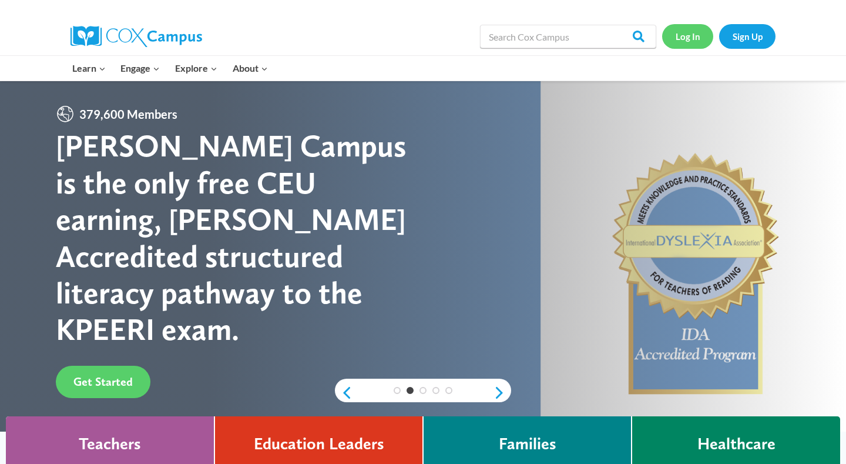
click at [685, 40] on link "Log In" at bounding box center [687, 36] width 51 height 24
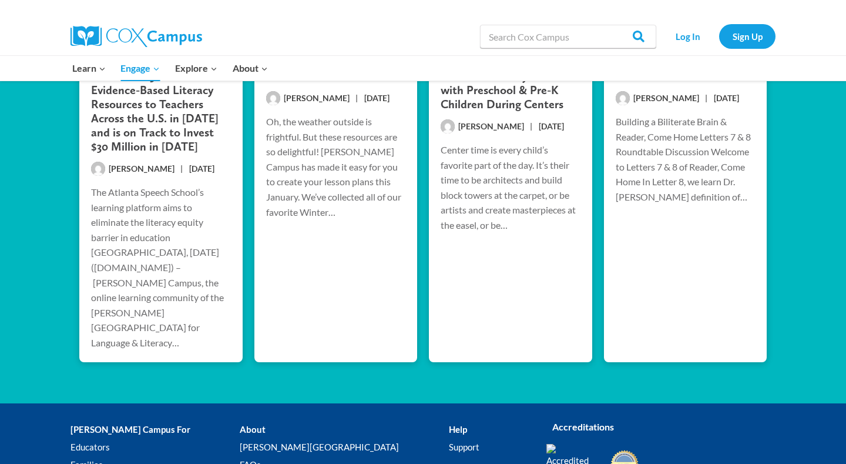
scroll to position [2383, 0]
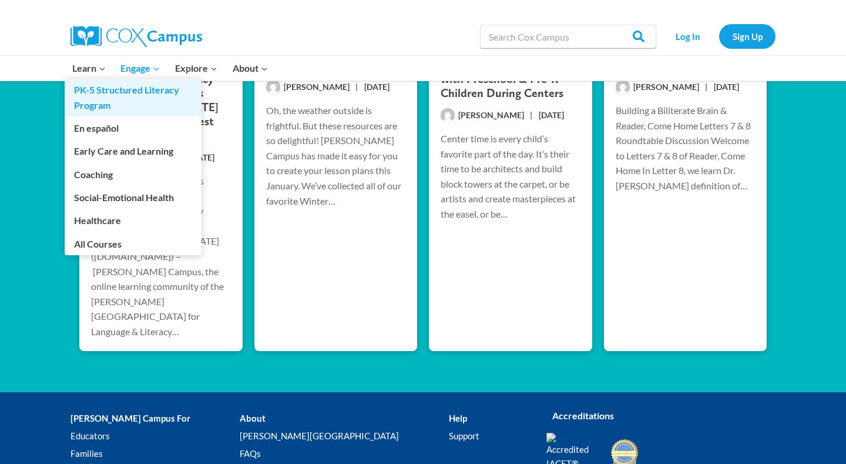
click at [89, 95] on link "PK-5 Structured Literacy Program" at bounding box center [133, 98] width 137 height 38
